Goal: Task Accomplishment & Management: Complete application form

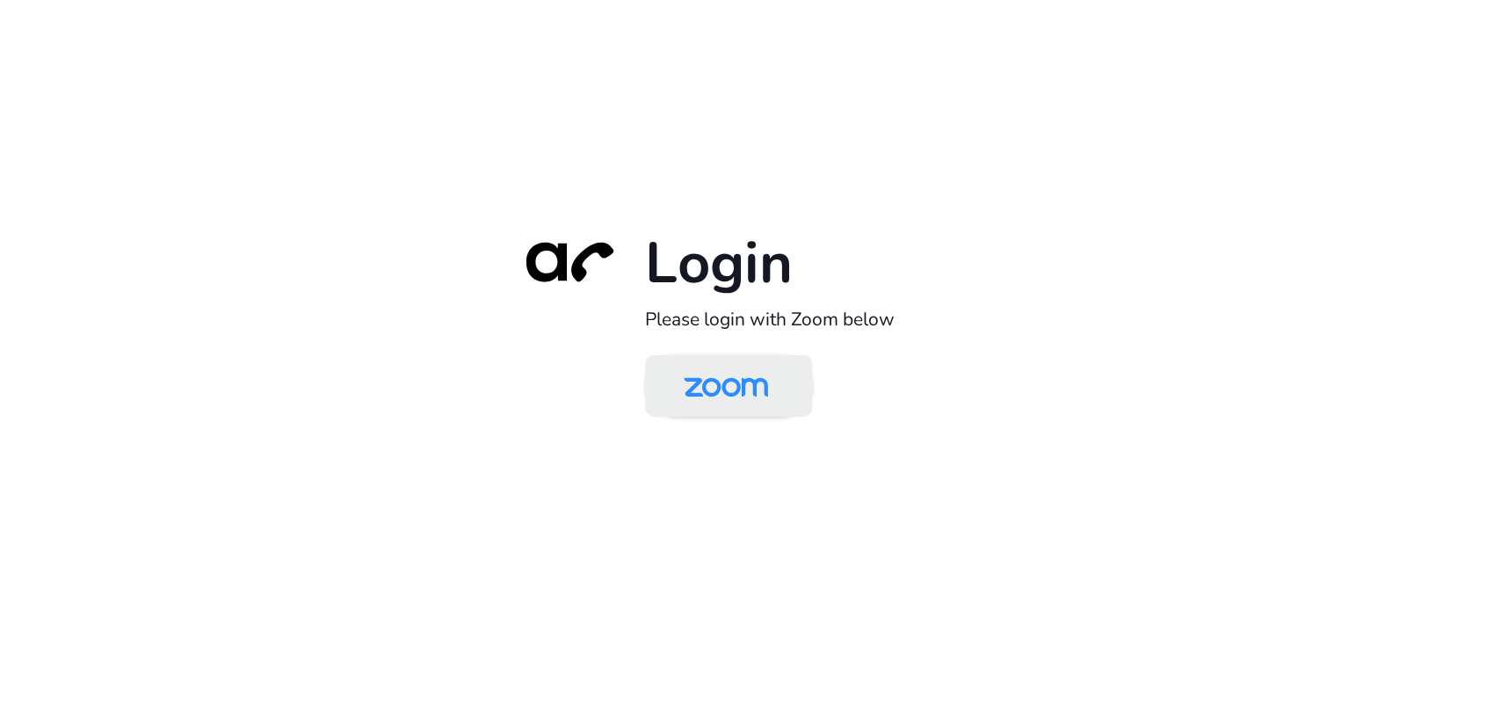
click at [737, 401] on img at bounding box center [725, 387] width 121 height 57
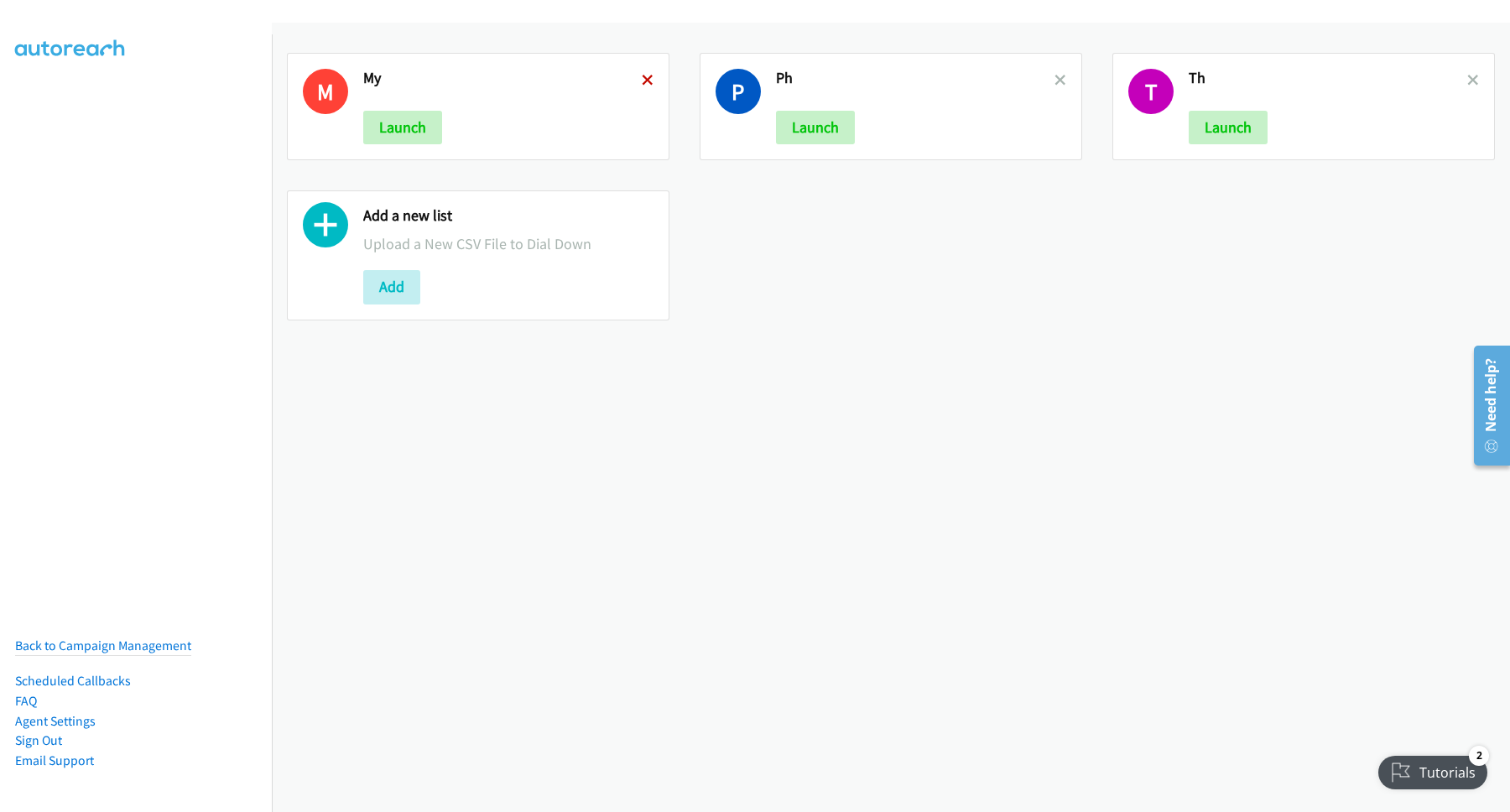
click at [644, 82] on icon at bounding box center [647, 81] width 11 height 11
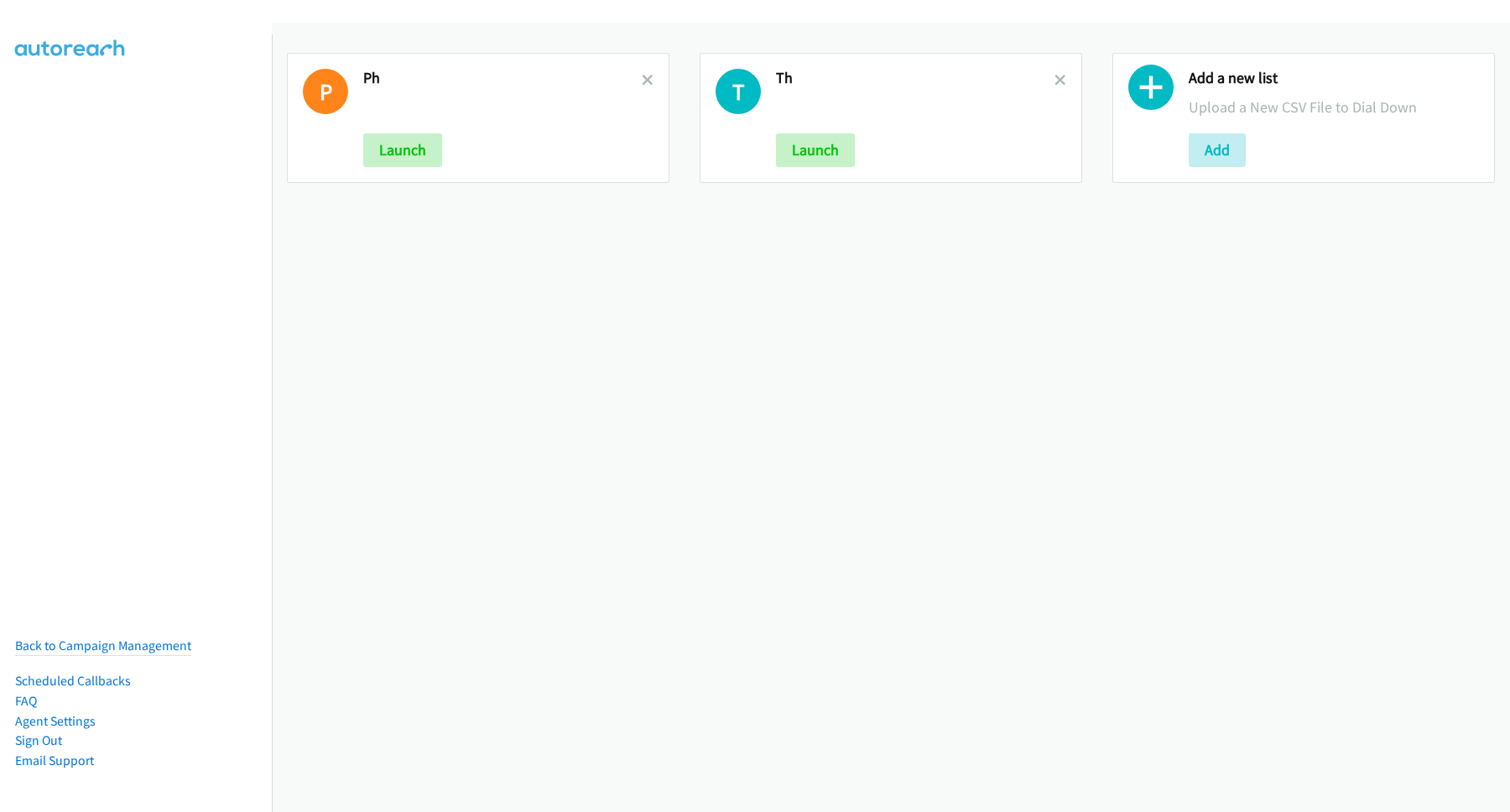
click at [644, 82] on icon at bounding box center [647, 81] width 11 height 11
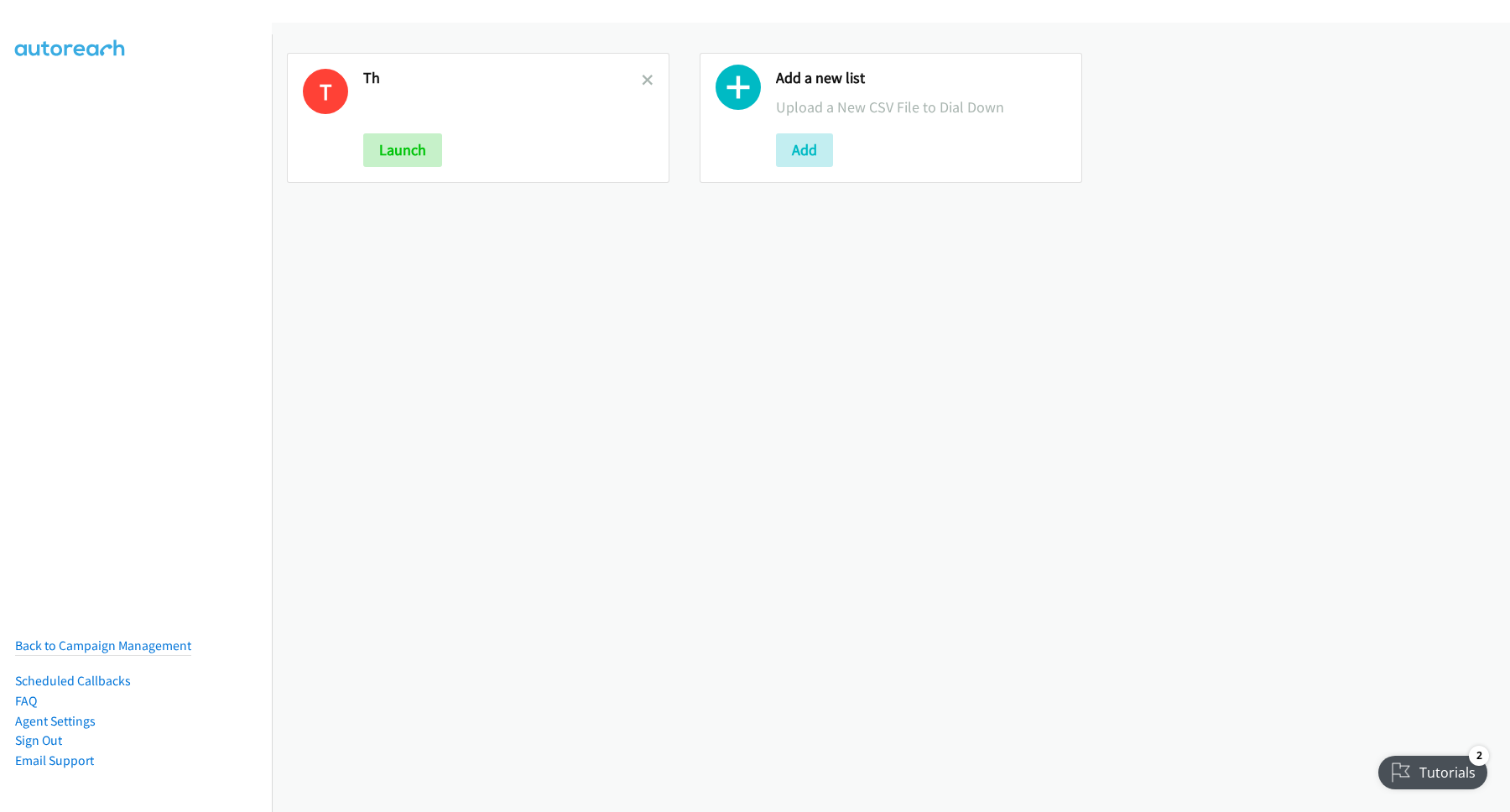
click at [644, 82] on icon at bounding box center [647, 81] width 11 height 11
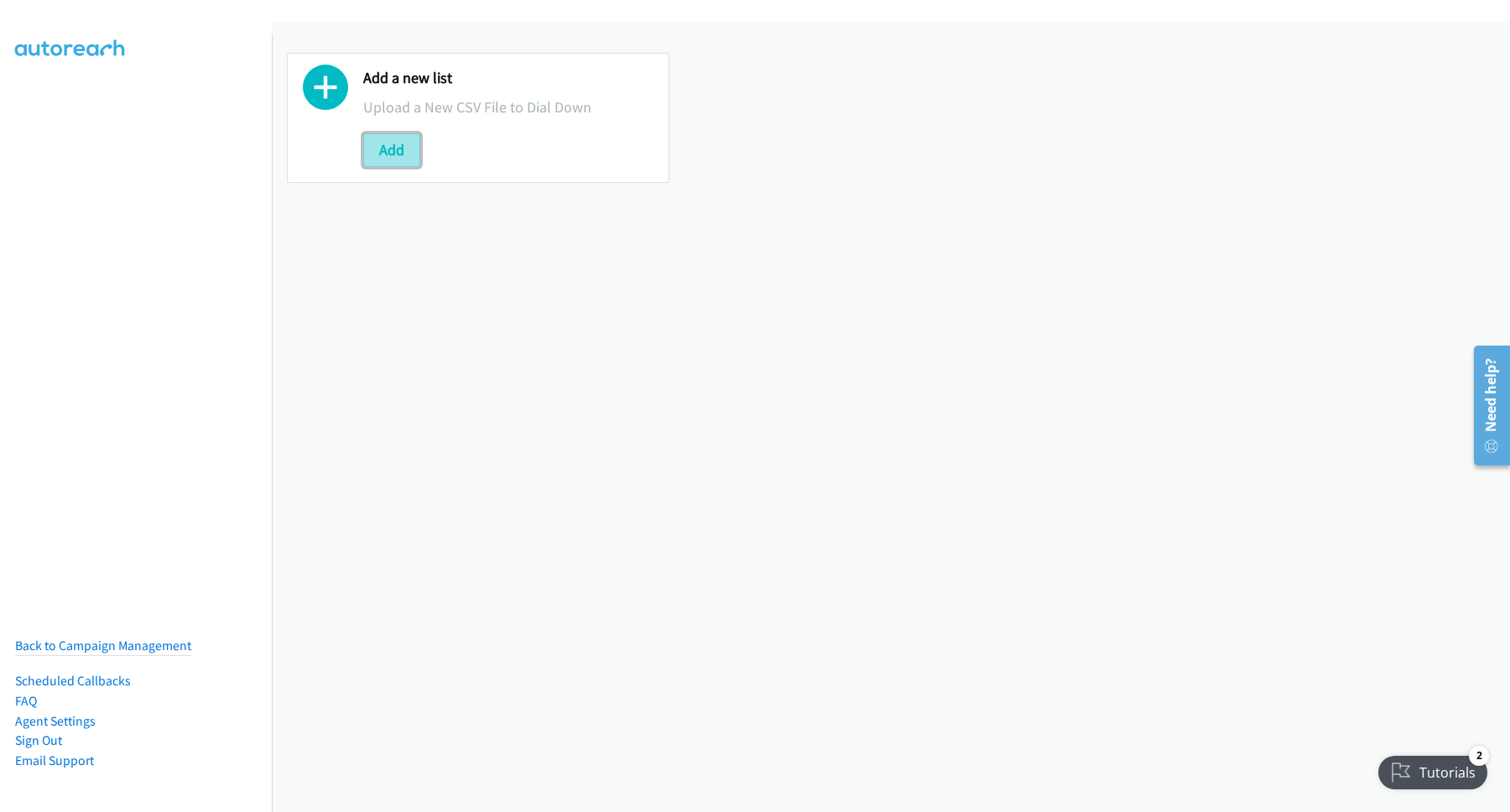
click at [377, 160] on button "Add" at bounding box center [392, 150] width 57 height 33
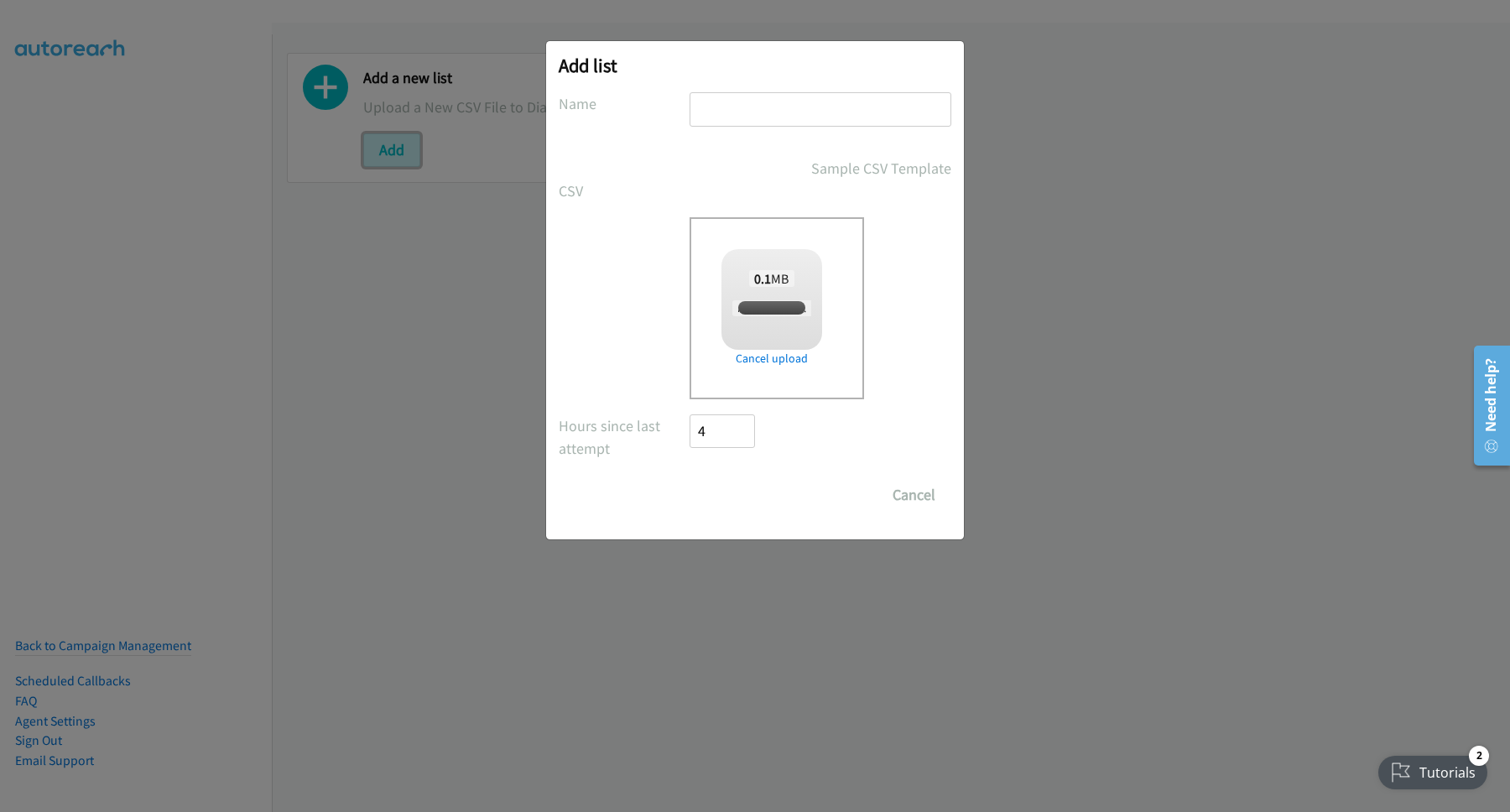
checkbox input "true"
click at [787, 109] on input "text" at bounding box center [820, 110] width 262 height 34
type input "SG"
click at [765, 495] on input "Save List" at bounding box center [733, 494] width 88 height 33
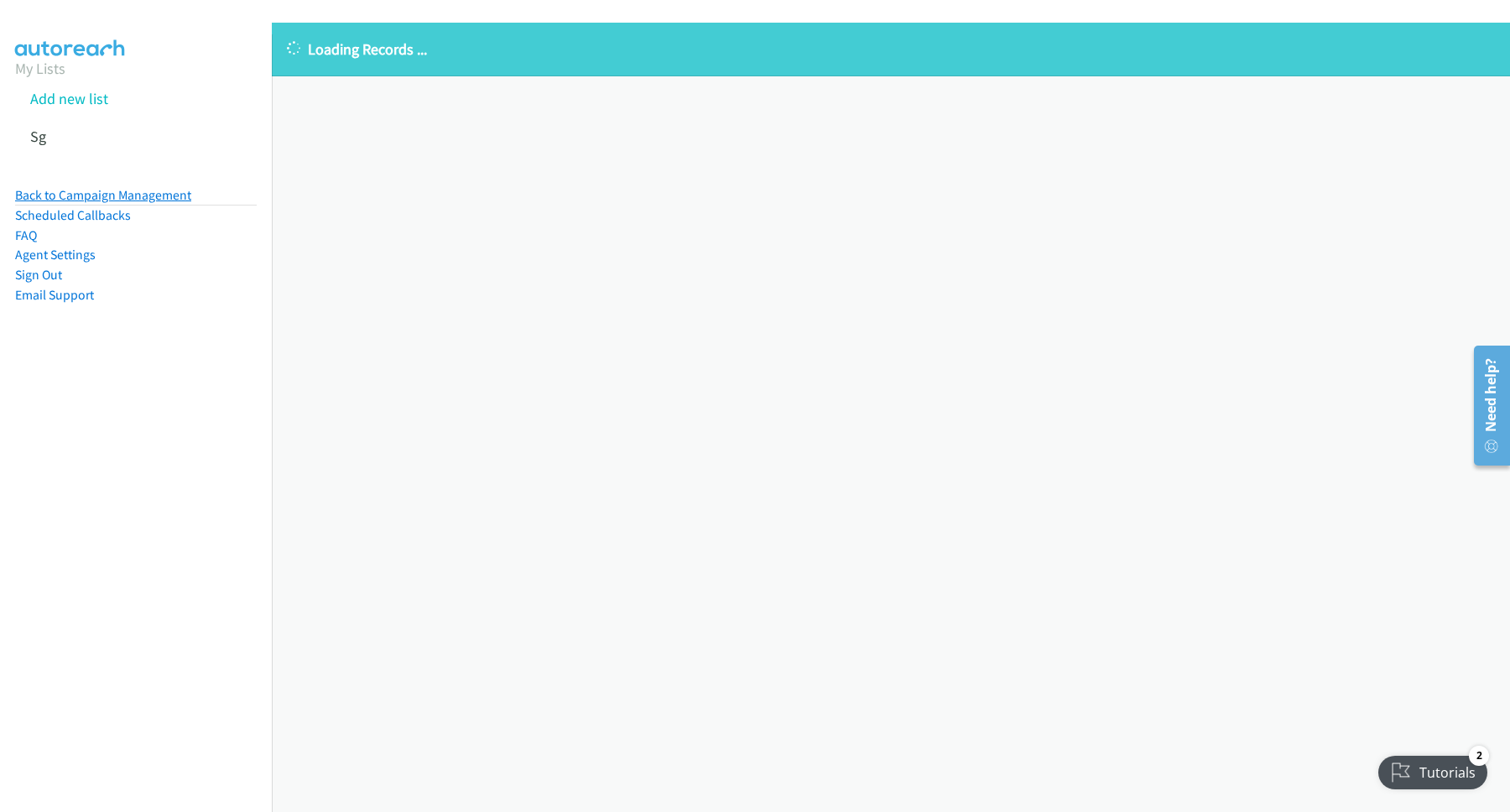
click at [137, 196] on link "Back to Campaign Management" at bounding box center [103, 195] width 177 height 16
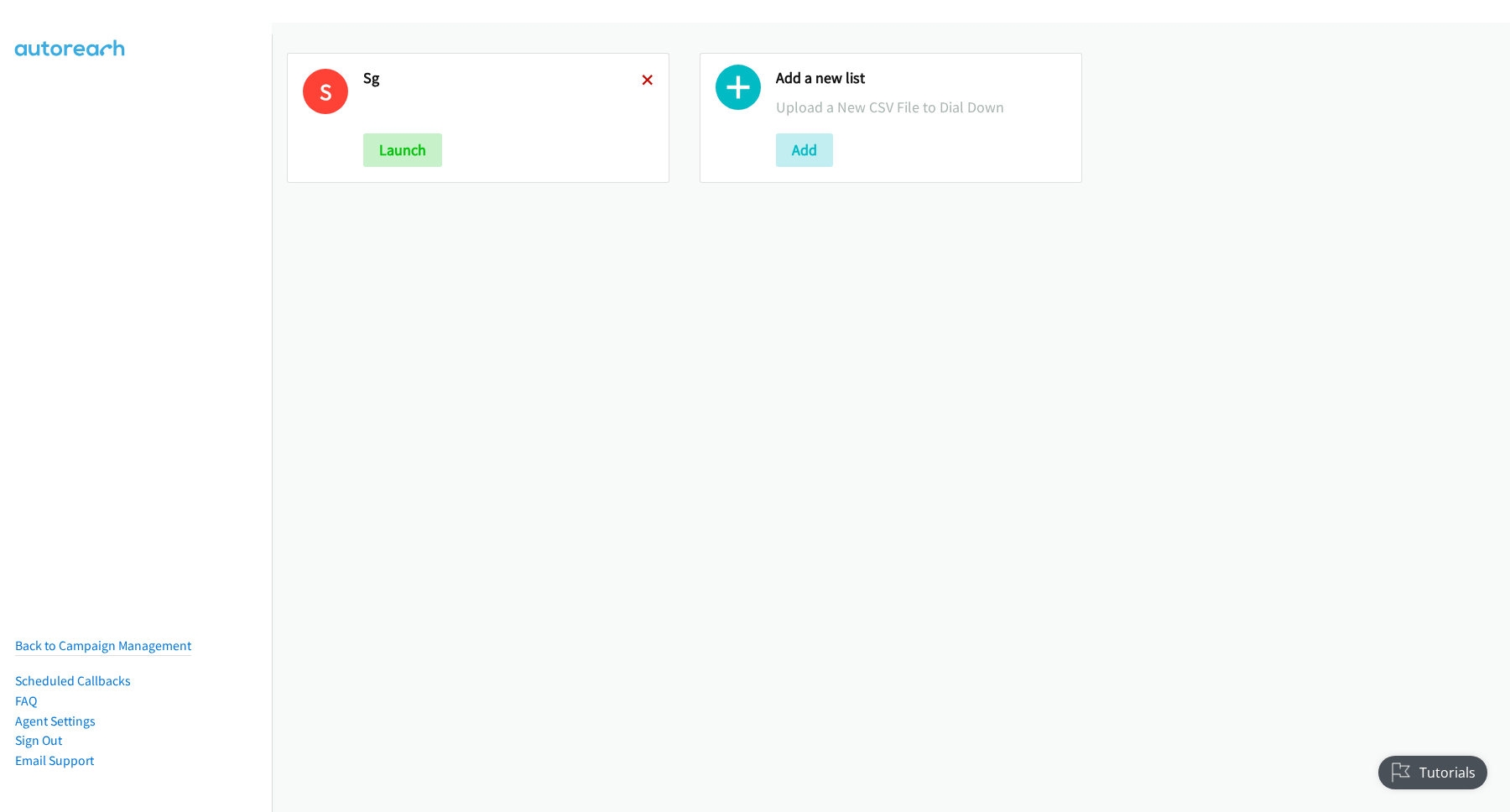
click at [645, 75] on icon at bounding box center [647, 81] width 11 height 11
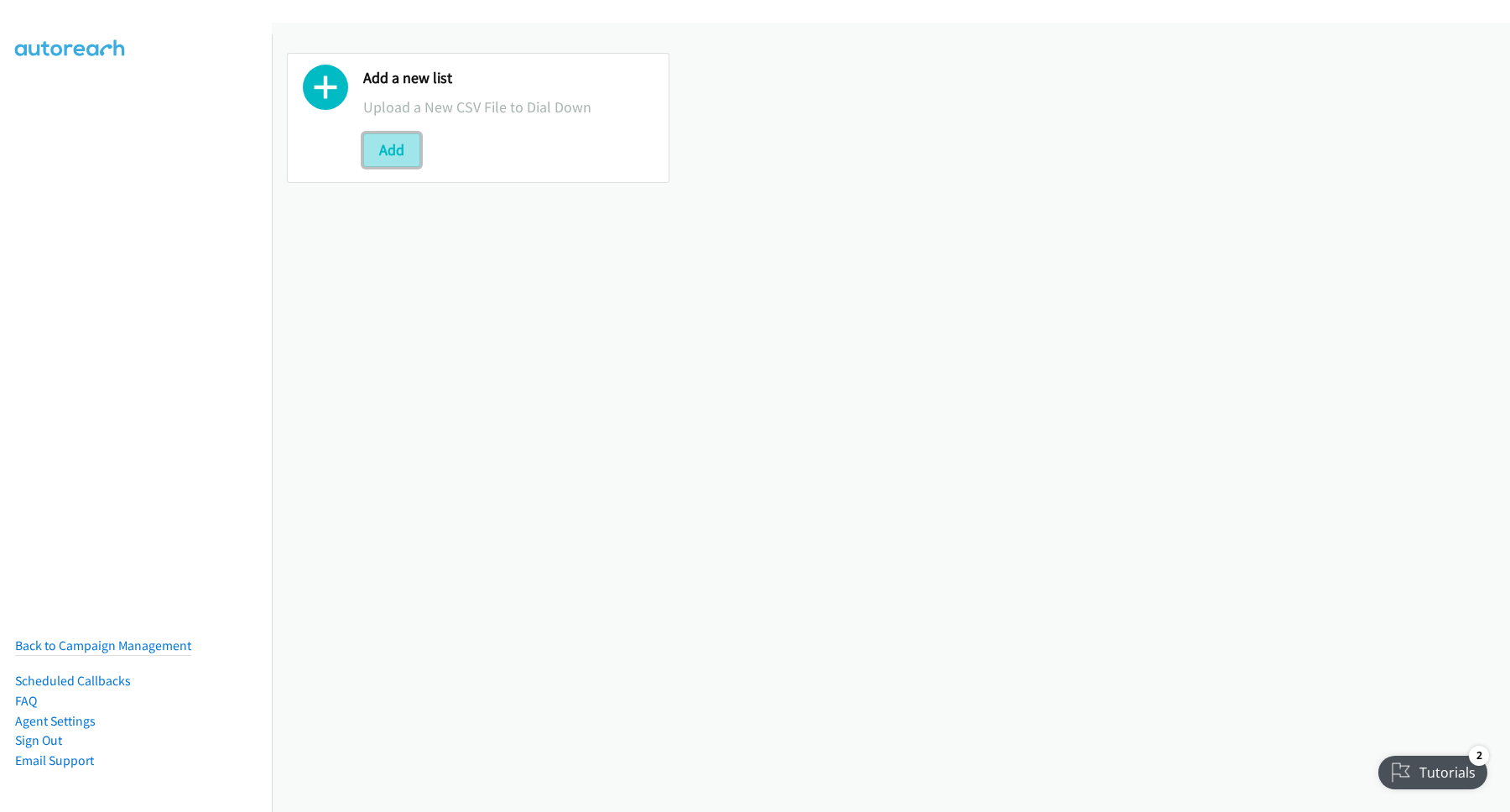
click at [413, 145] on button "Add" at bounding box center [392, 150] width 57 height 33
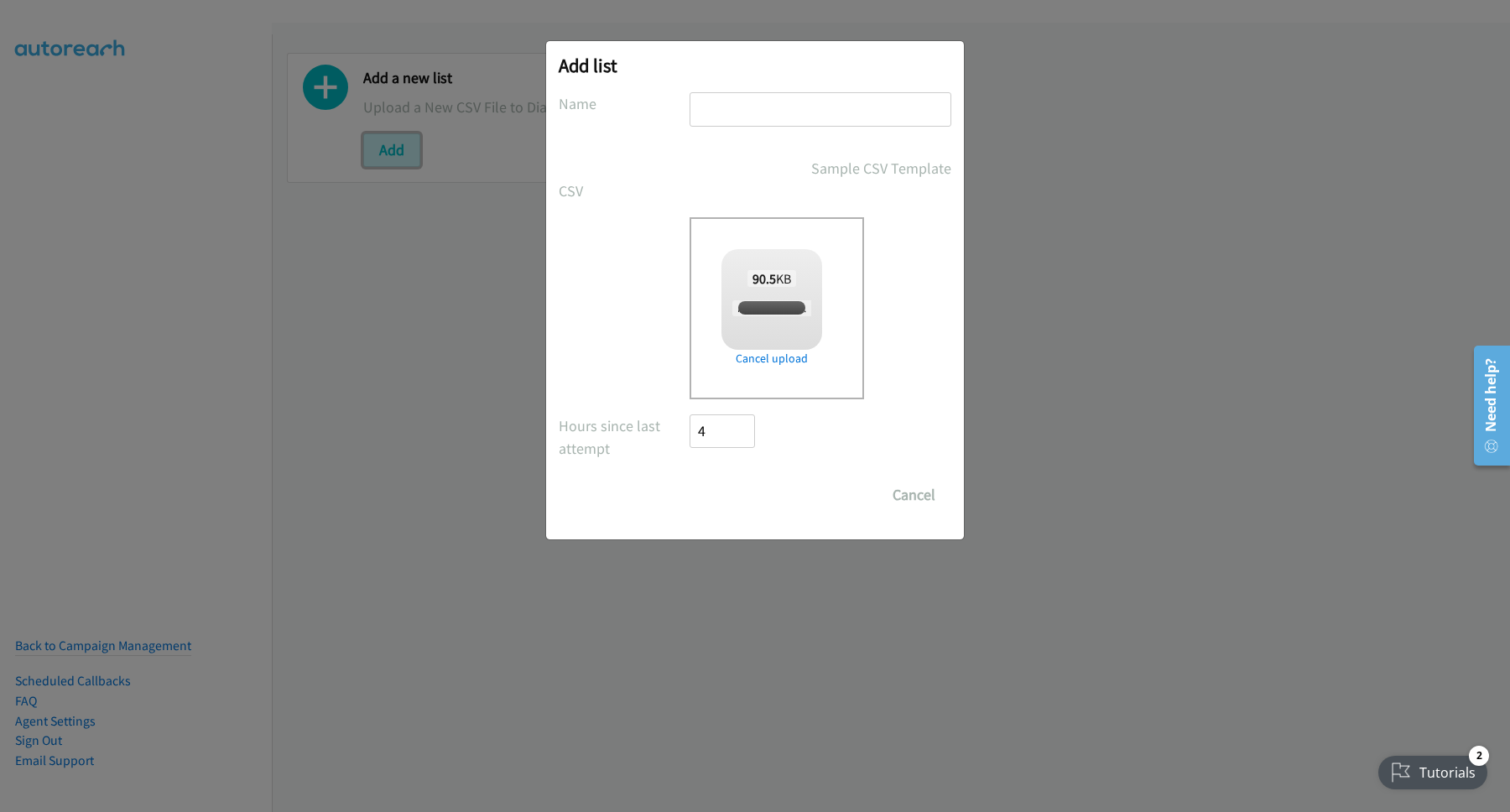
checkbox input "true"
click at [809, 114] on input "text" at bounding box center [820, 110] width 262 height 34
type input "SG"
click at [745, 502] on input "Save List" at bounding box center [733, 494] width 88 height 33
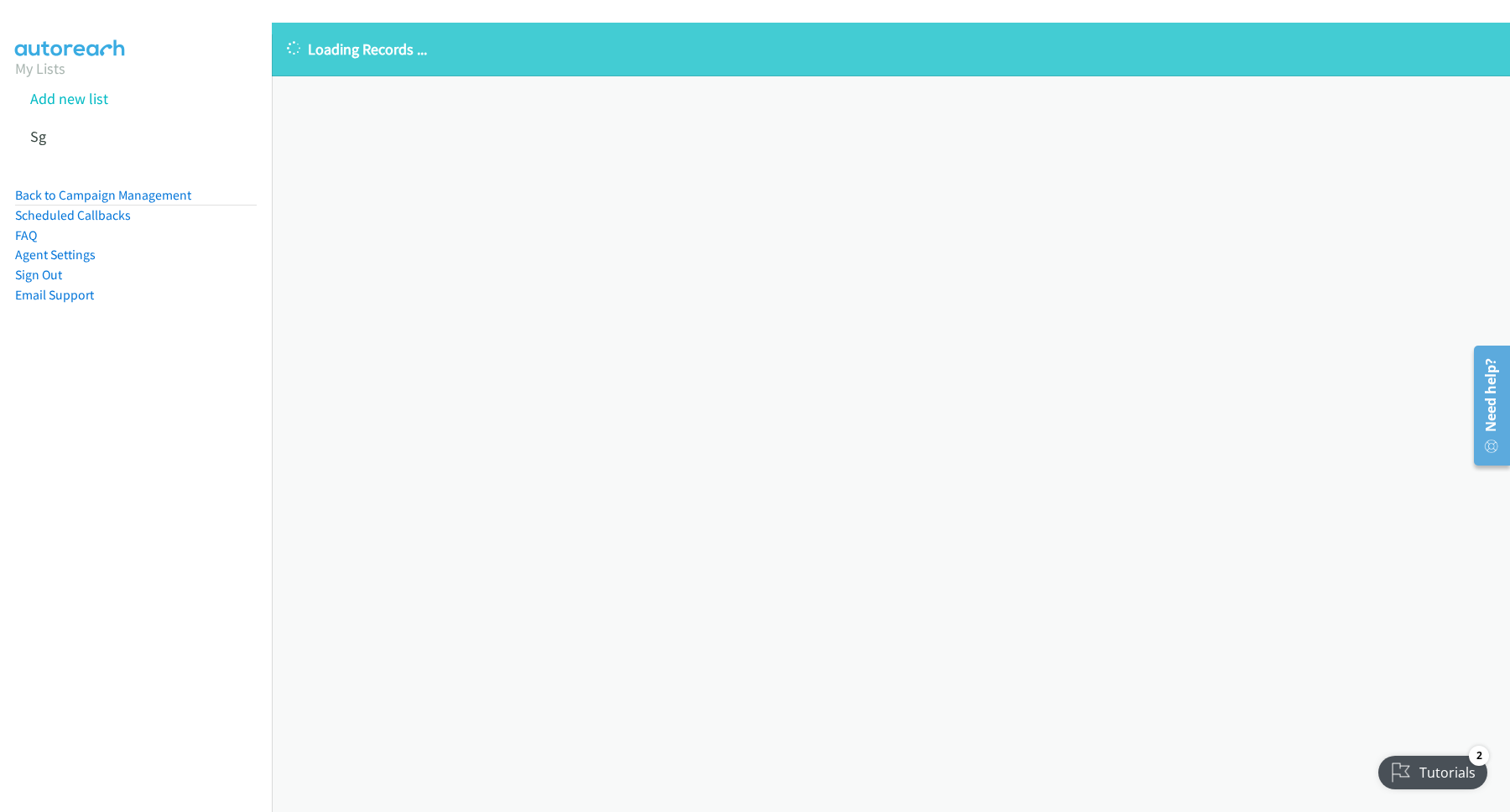
click at [513, 467] on div "Loading Records ... Sorry, something went wrong please try again." at bounding box center [891, 417] width 1238 height 789
click at [108, 188] on link "Back to Campaign Management" at bounding box center [103, 195] width 177 height 16
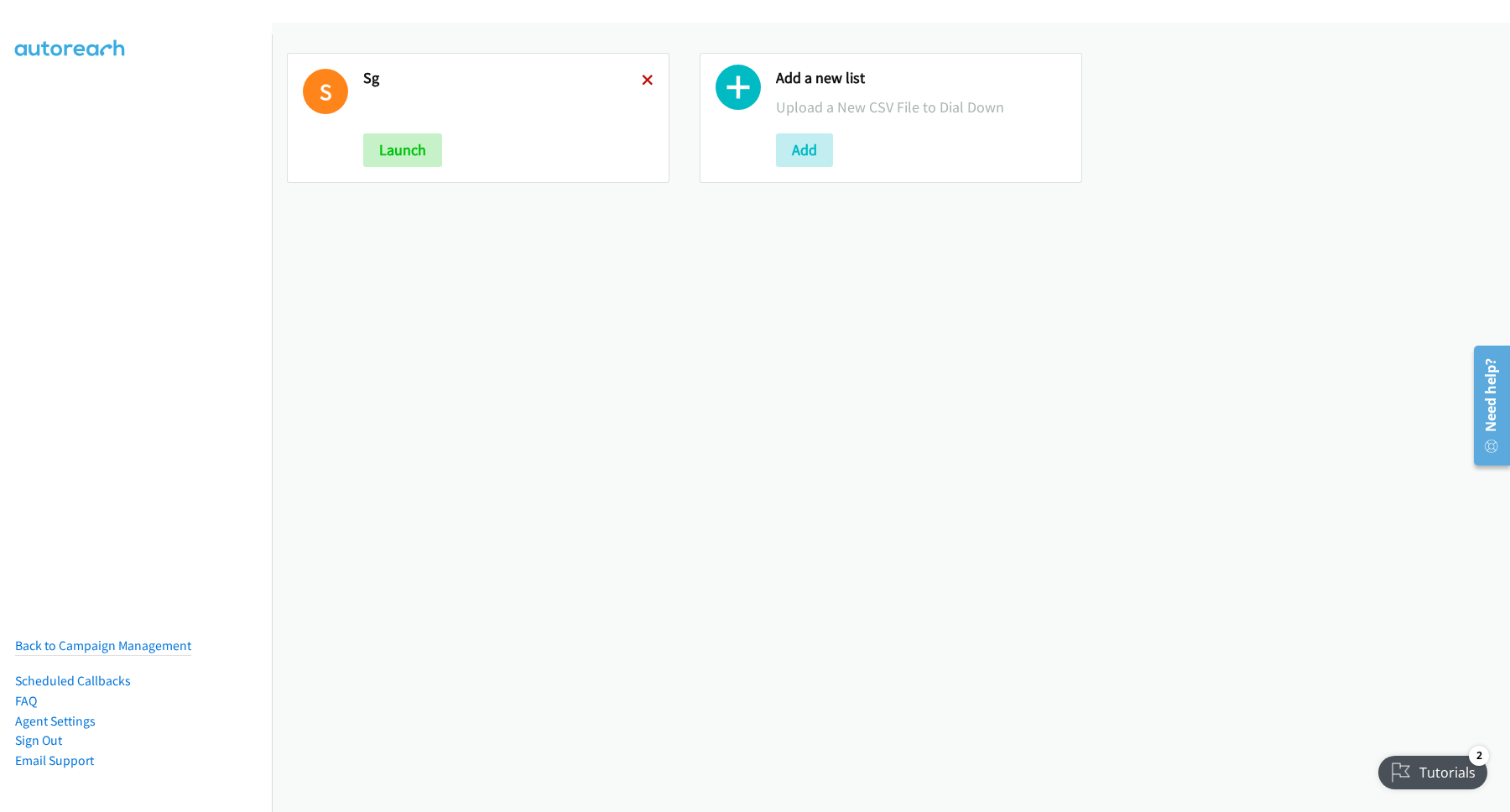
click at [641, 80] on icon at bounding box center [647, 81] width 11 height 11
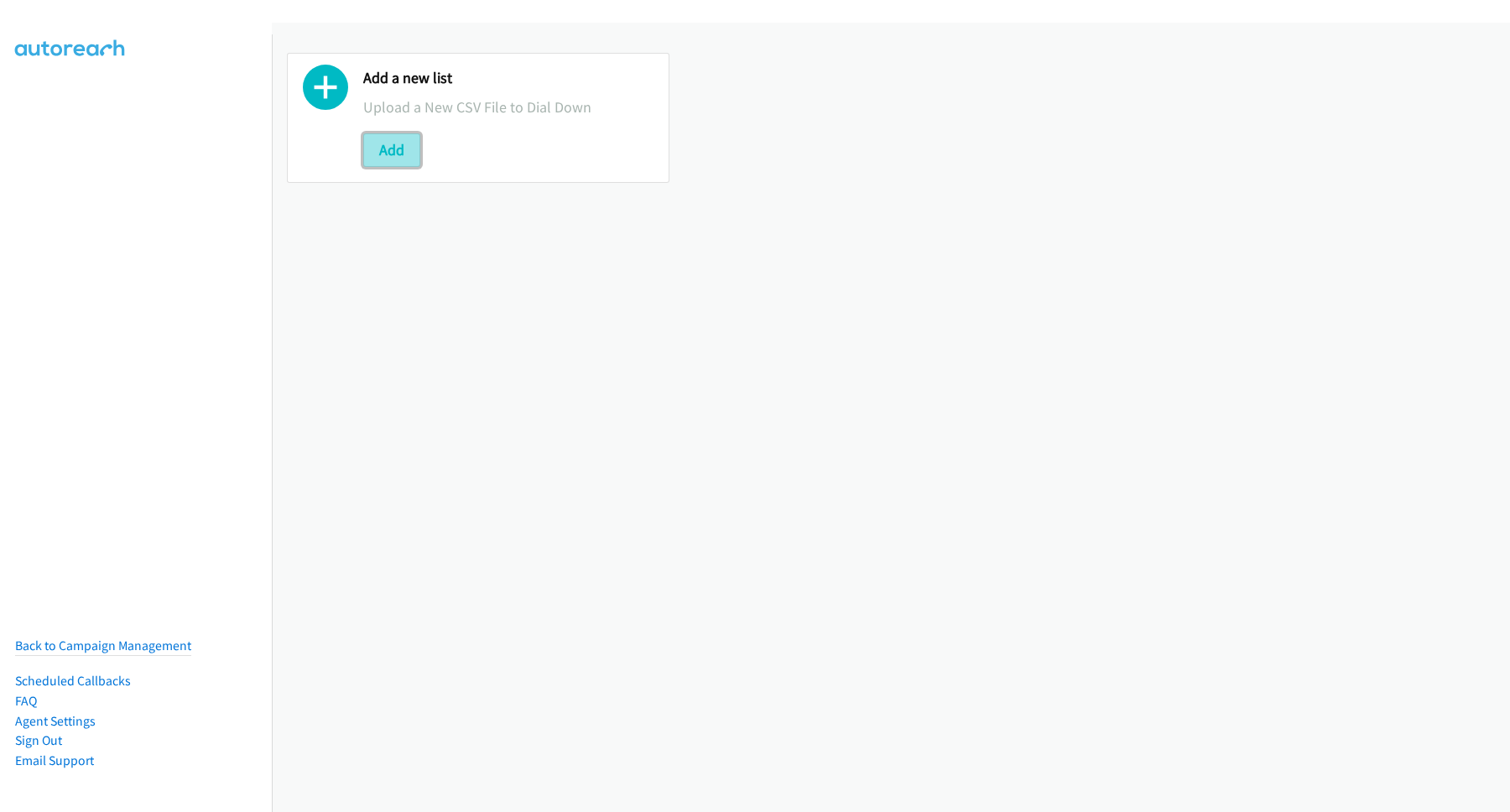
click at [413, 164] on button "Add" at bounding box center [392, 150] width 57 height 33
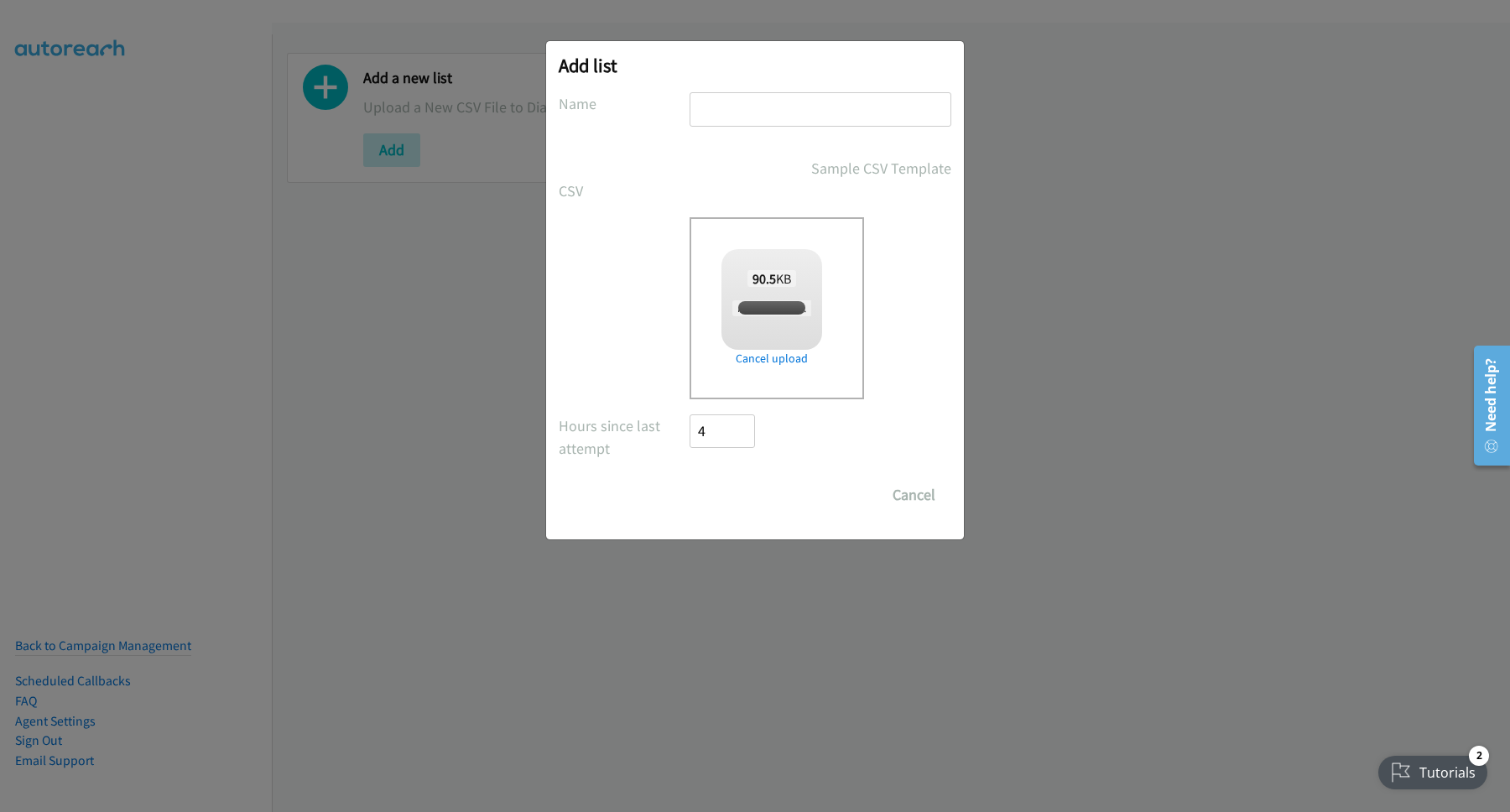
checkbox input "true"
click at [804, 95] on input "text" at bounding box center [820, 110] width 262 height 34
type input "1"
click at [741, 478] on form "No phone fields were returned for that Report or List View Please upload a csv …" at bounding box center [754, 302] width 392 height 419
click at [738, 495] on input "Save List" at bounding box center [733, 494] width 88 height 33
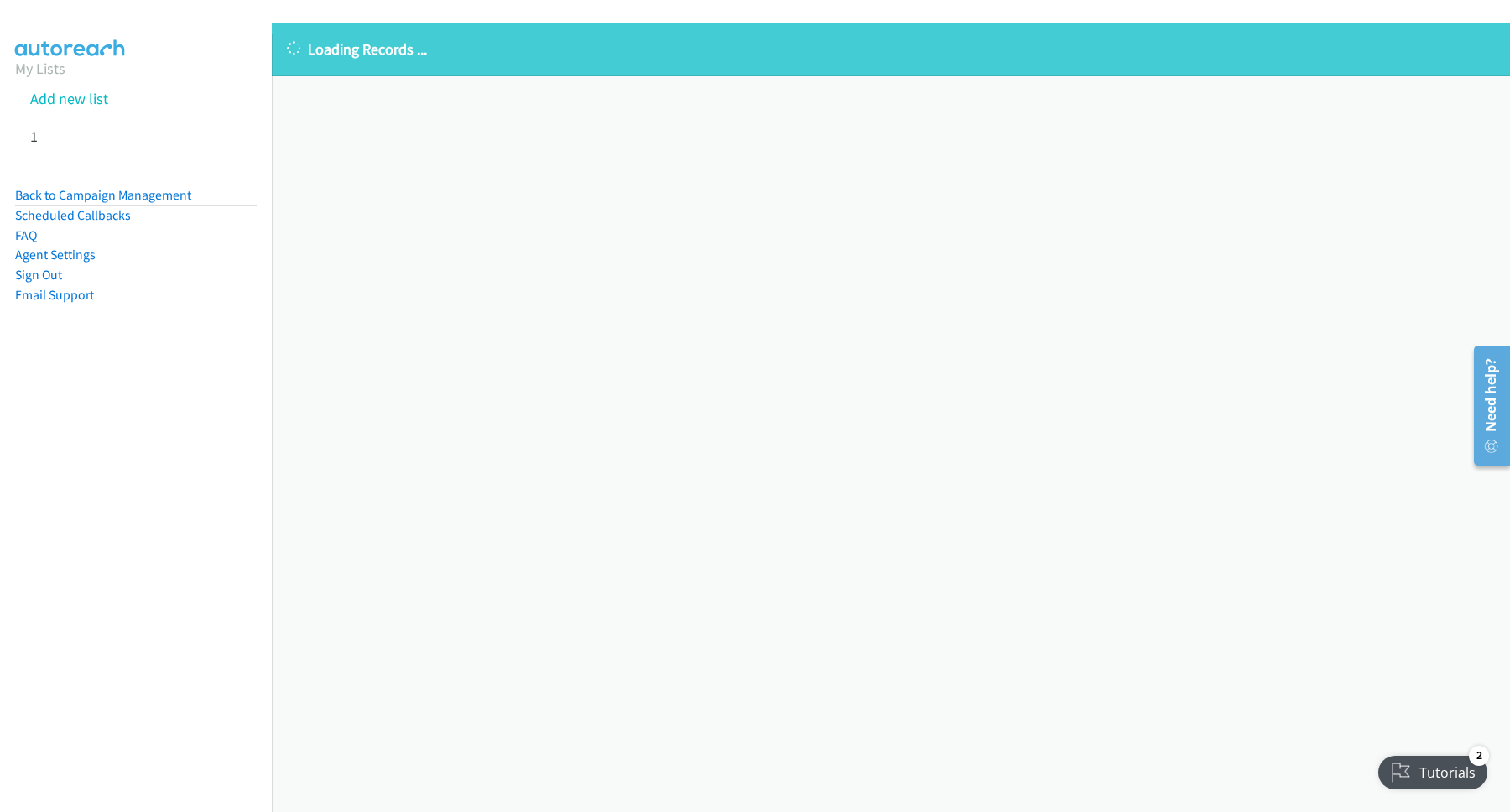
drag, startPoint x: 613, startPoint y: 564, endPoint x: 387, endPoint y: 242, distance: 393.4
click at [600, 525] on div "Loading Records ... Sorry, something went wrong please try again." at bounding box center [891, 417] width 1238 height 789
click at [148, 191] on link "Back to Campaign Management" at bounding box center [103, 195] width 177 height 16
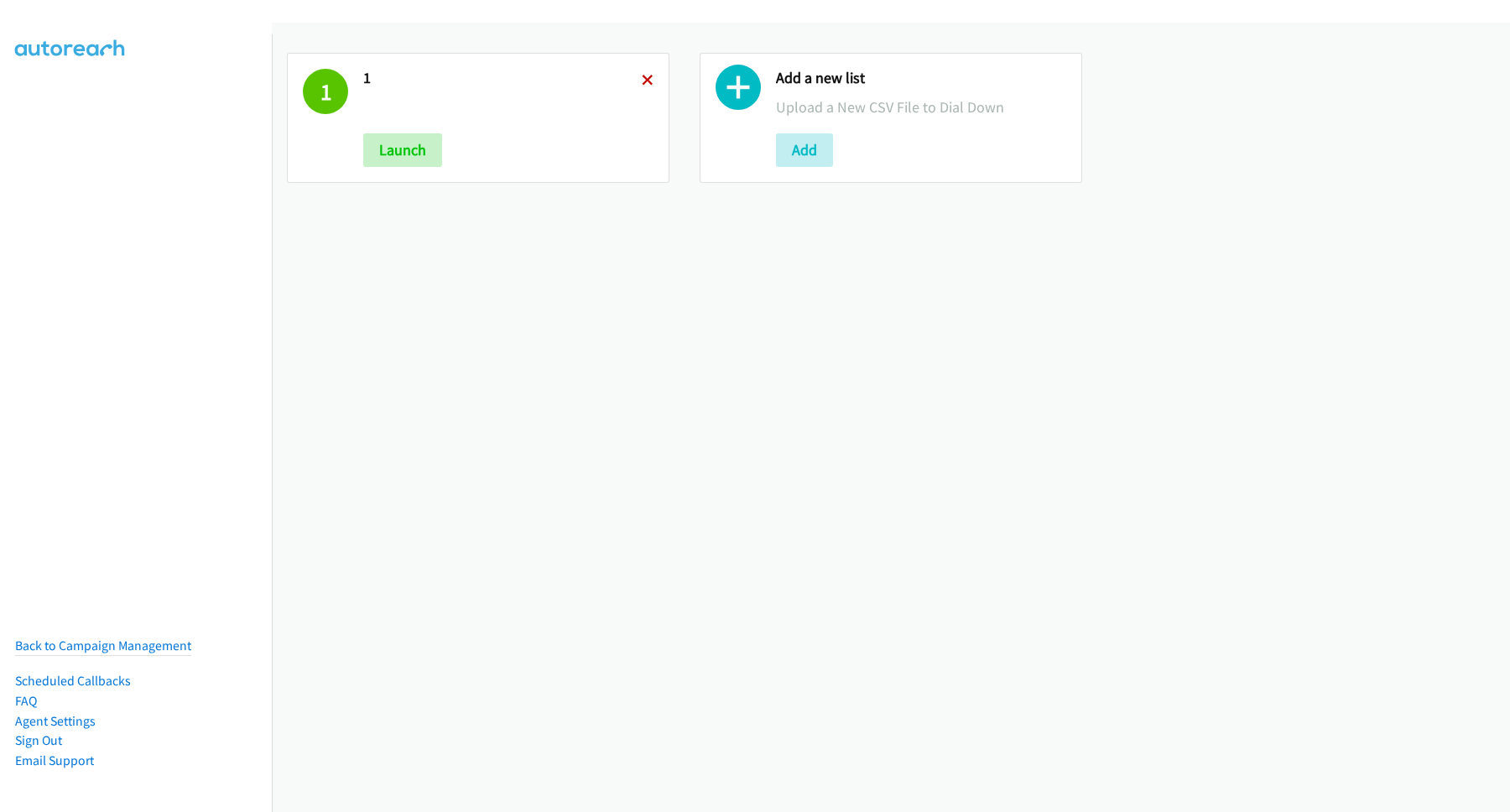
click at [647, 84] on icon at bounding box center [647, 81] width 11 height 11
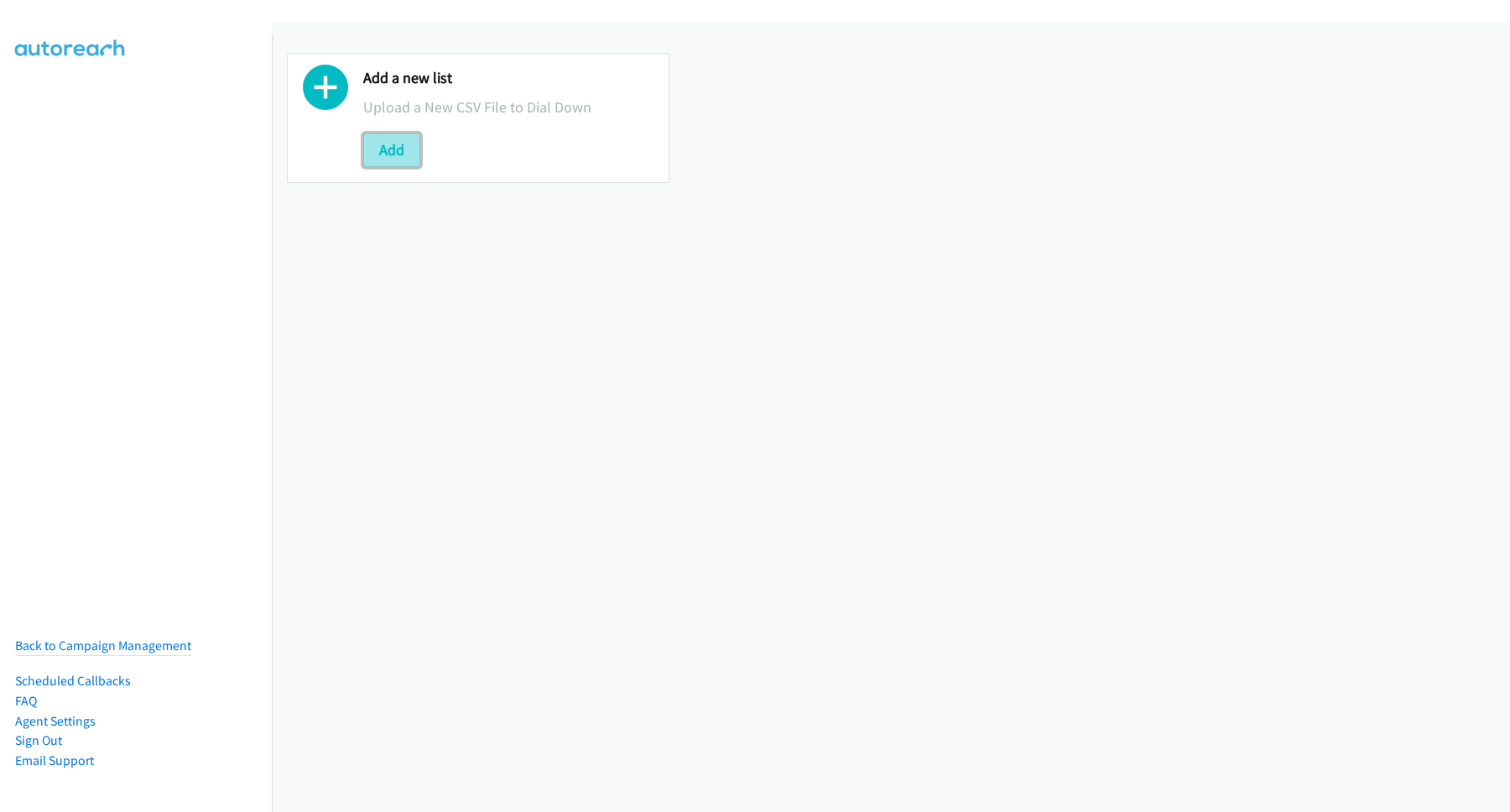
click at [383, 156] on button "Add" at bounding box center [392, 150] width 57 height 33
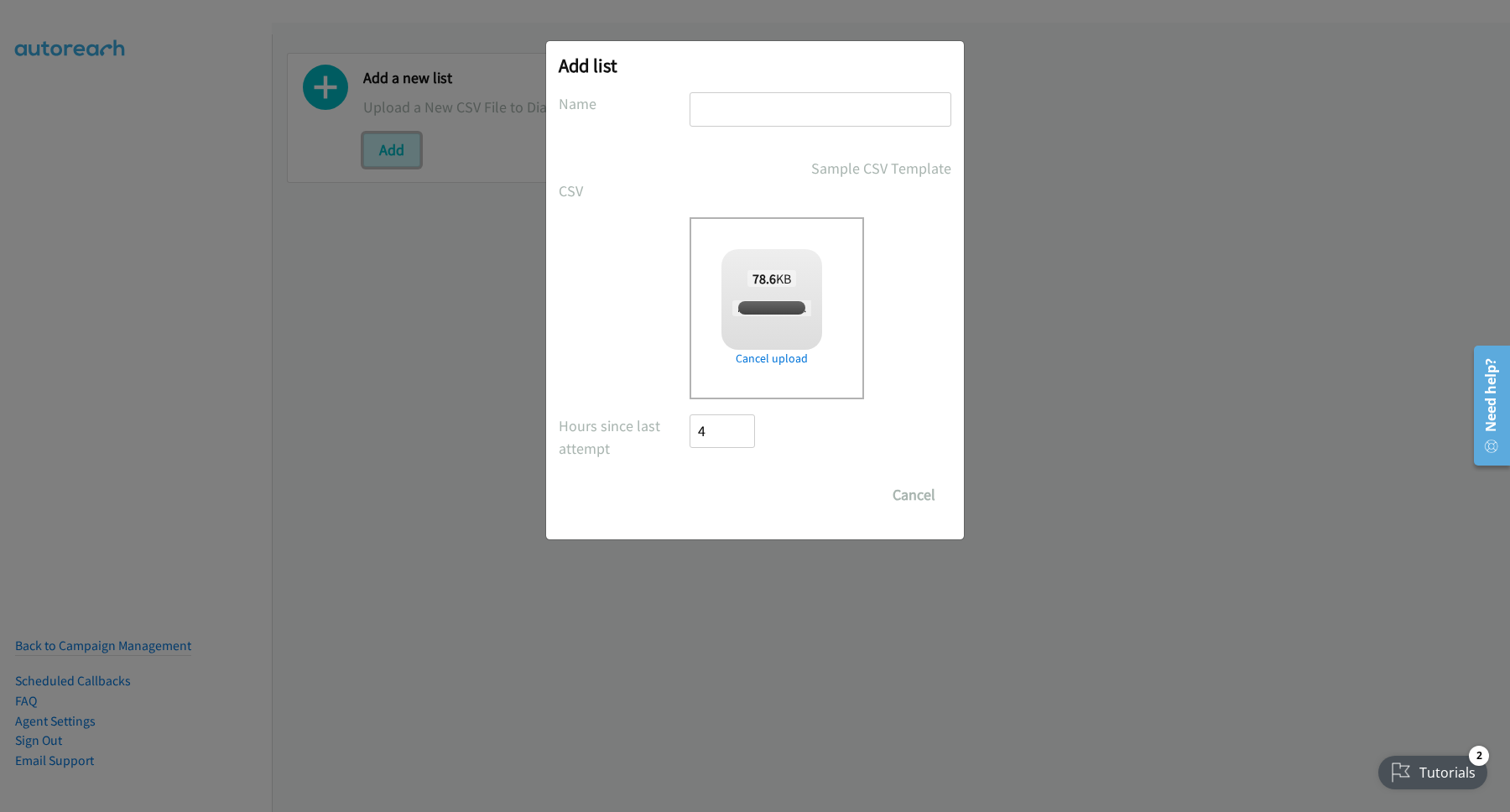
checkbox input "true"
click at [793, 120] on input "text" at bounding box center [820, 110] width 262 height 34
type input "SG"
click at [754, 489] on input "Save List" at bounding box center [733, 494] width 88 height 33
